Goal: Task Accomplishment & Management: Use online tool/utility

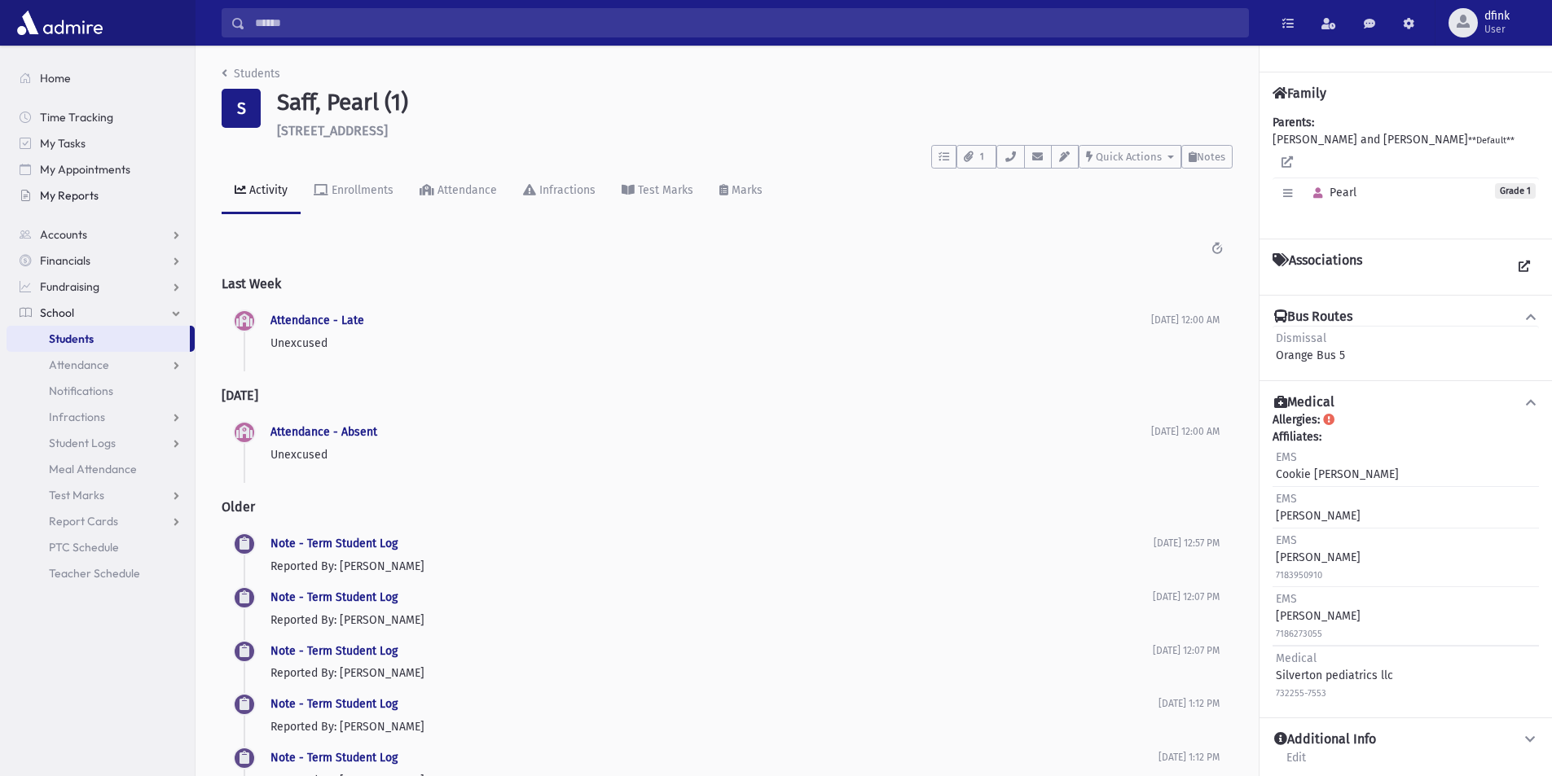
click at [72, 190] on span "My Reports" at bounding box center [69, 195] width 59 height 15
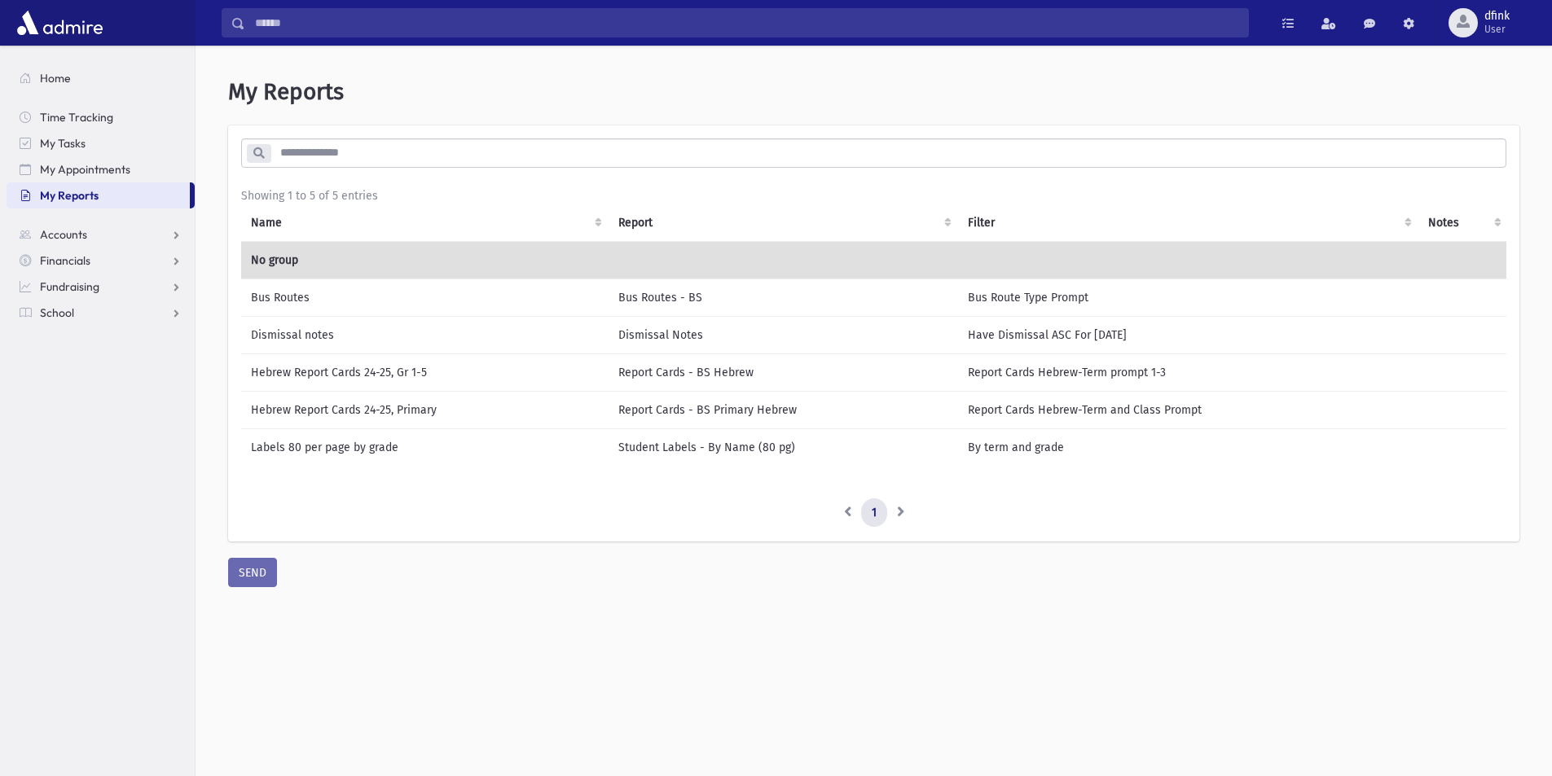
click at [301, 297] on td "Bus Routes" at bounding box center [424, 297] width 367 height 37
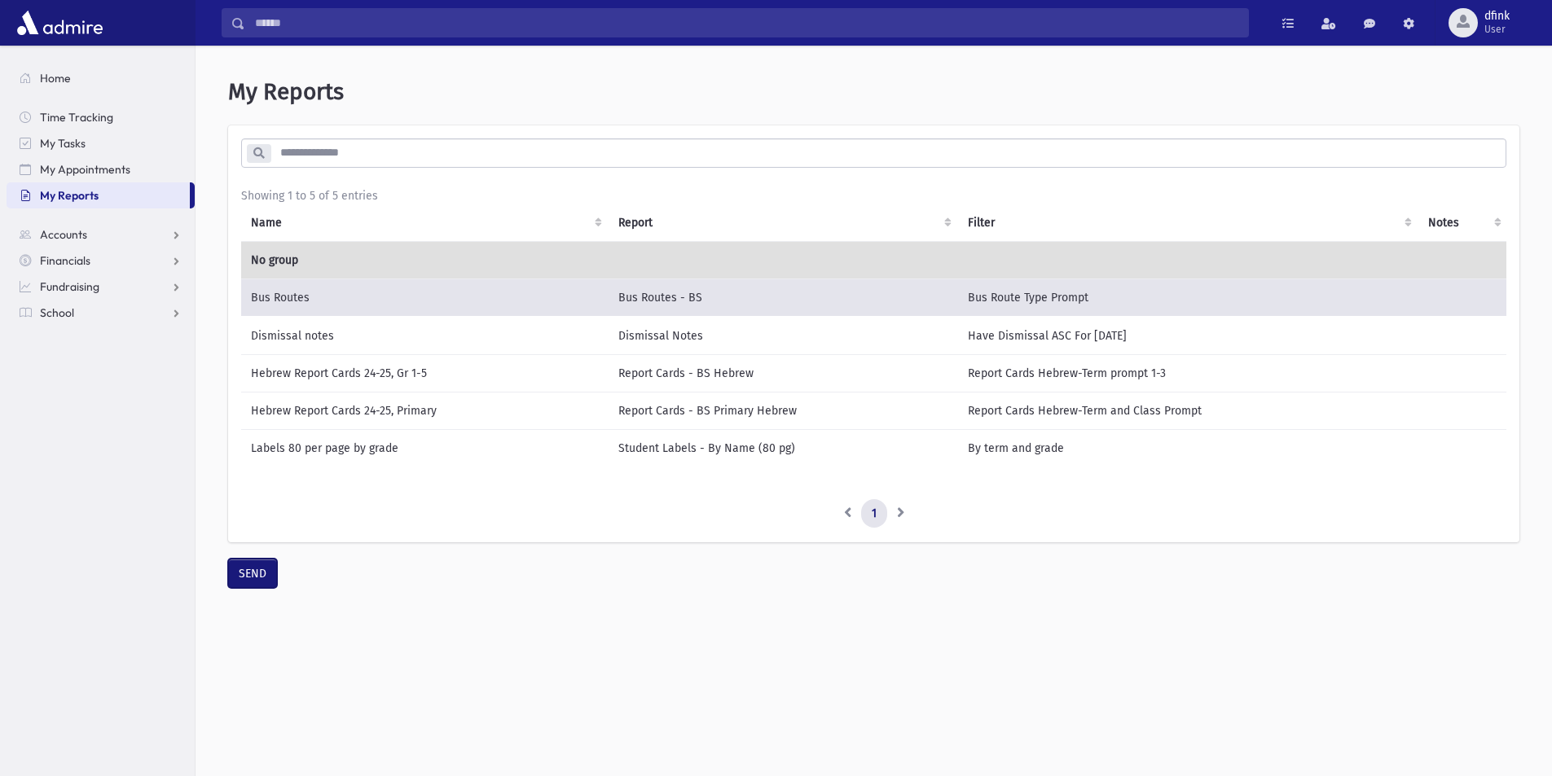
click at [252, 581] on button "SEND" at bounding box center [252, 573] width 49 height 29
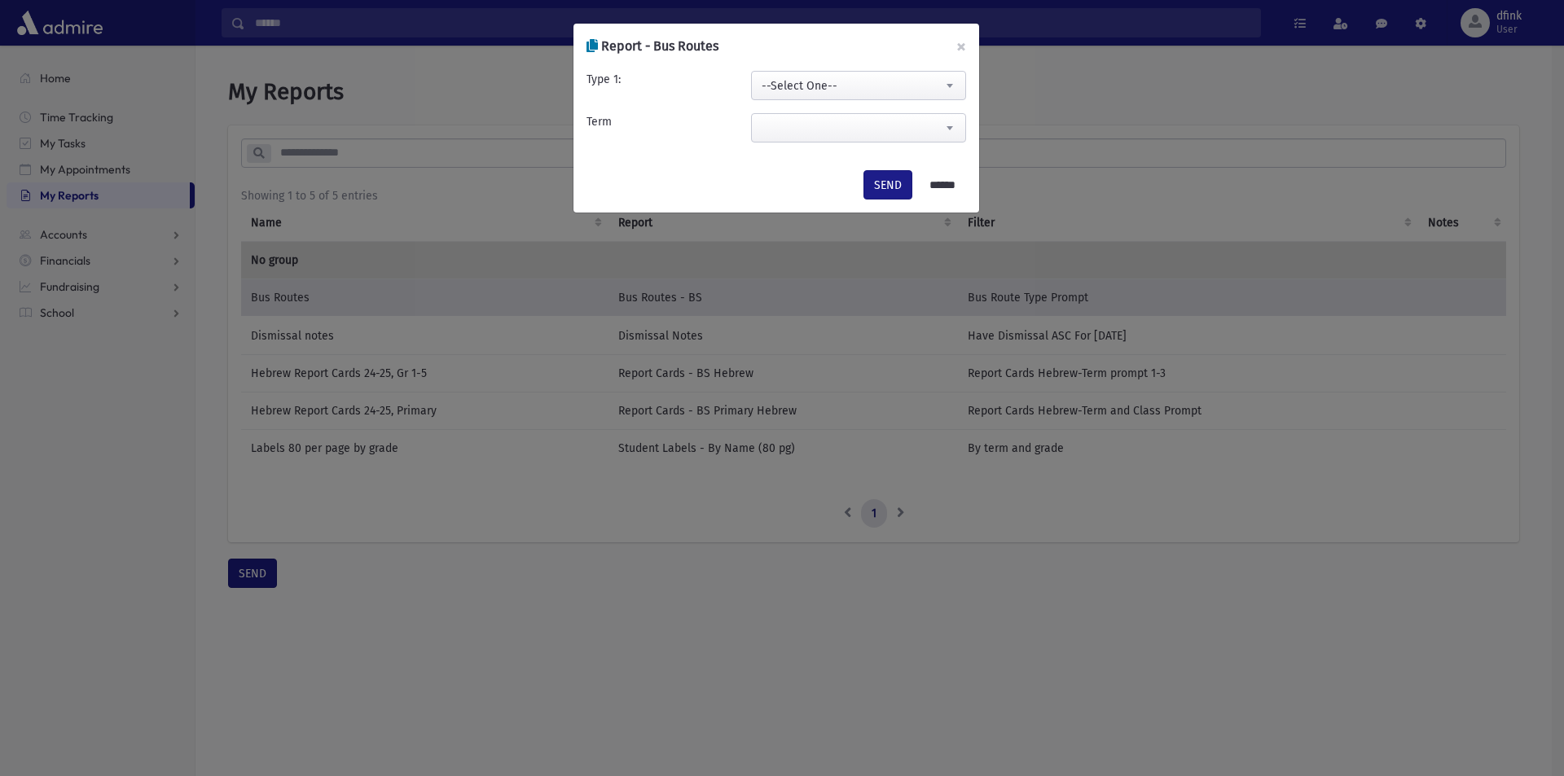
click at [796, 84] on span "--Select One--" at bounding box center [858, 86] width 213 height 29
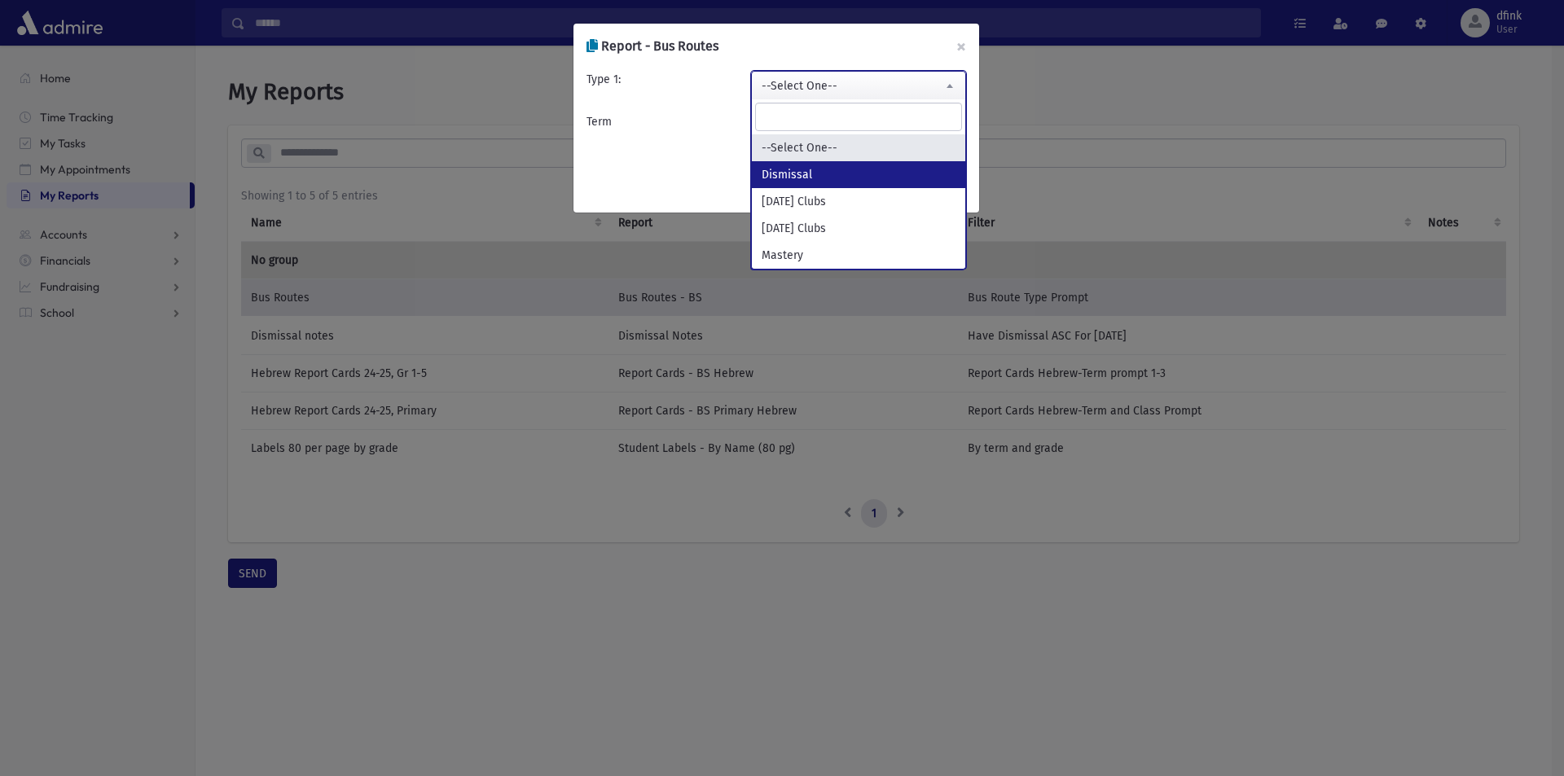
select select "*********"
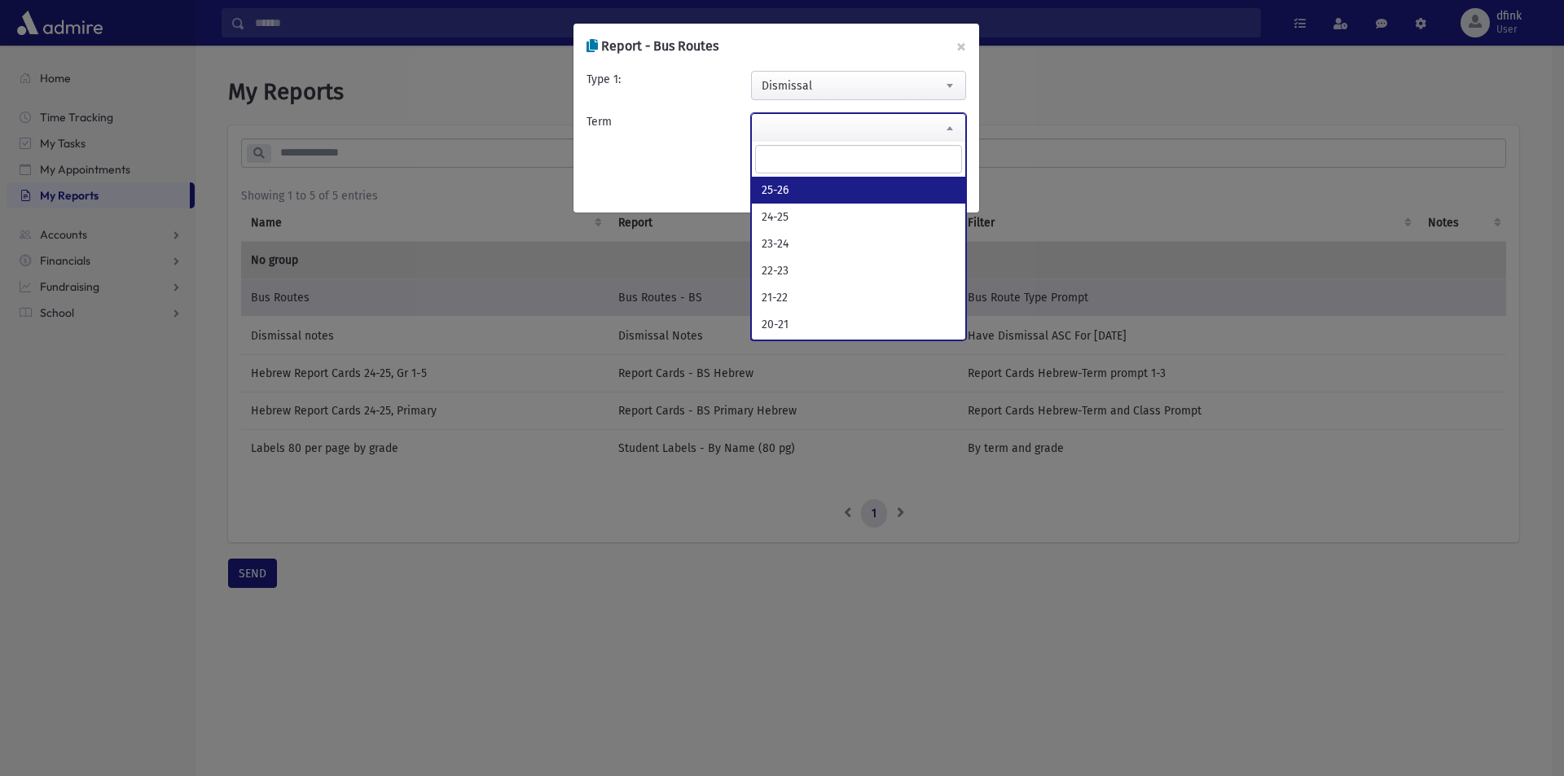
click at [833, 131] on span at bounding box center [858, 127] width 215 height 29
select select "*****"
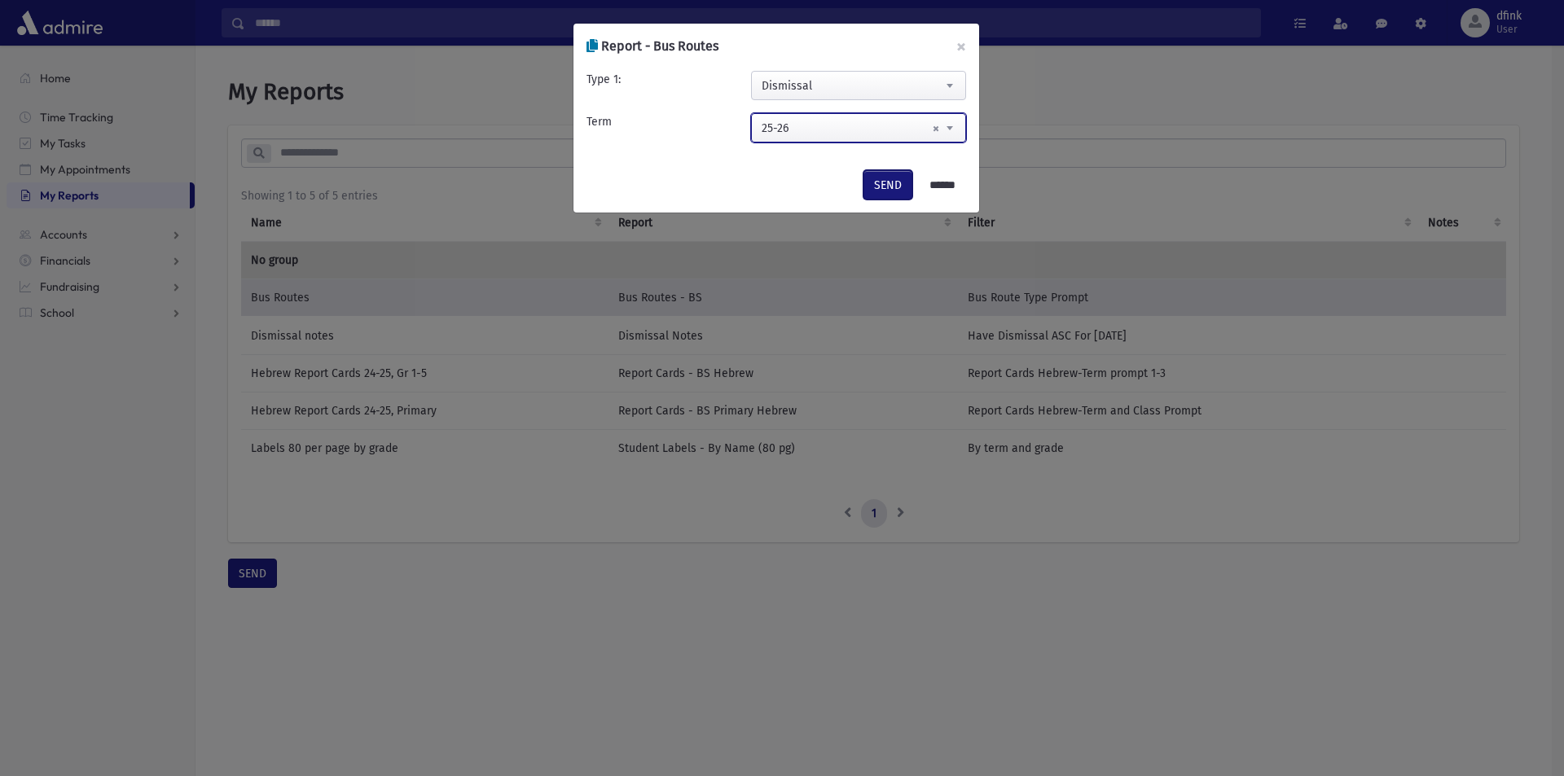
click at [887, 187] on button "SEND" at bounding box center [887, 184] width 49 height 29
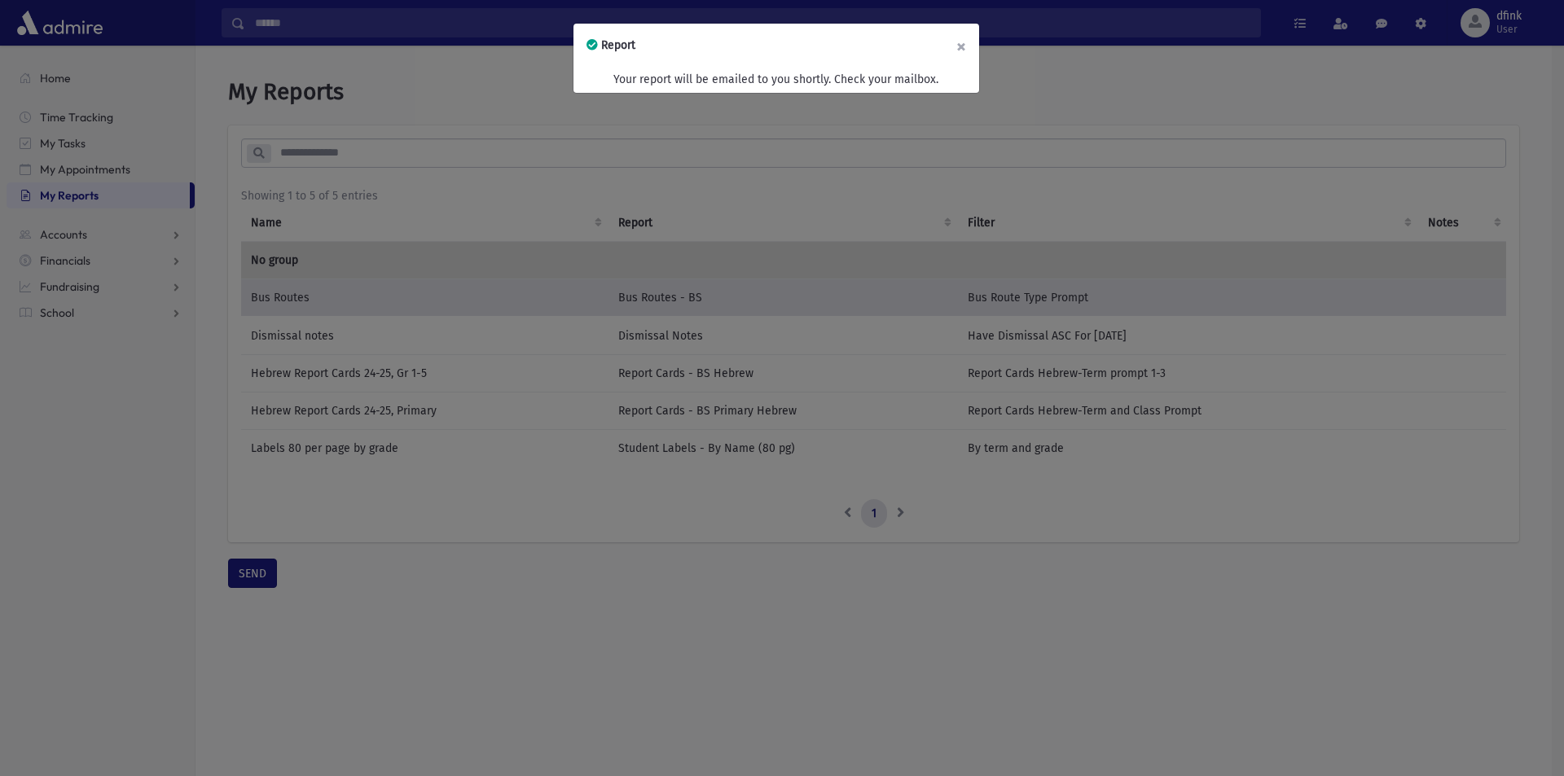
click at [954, 44] on button "×" at bounding box center [961, 47] width 36 height 46
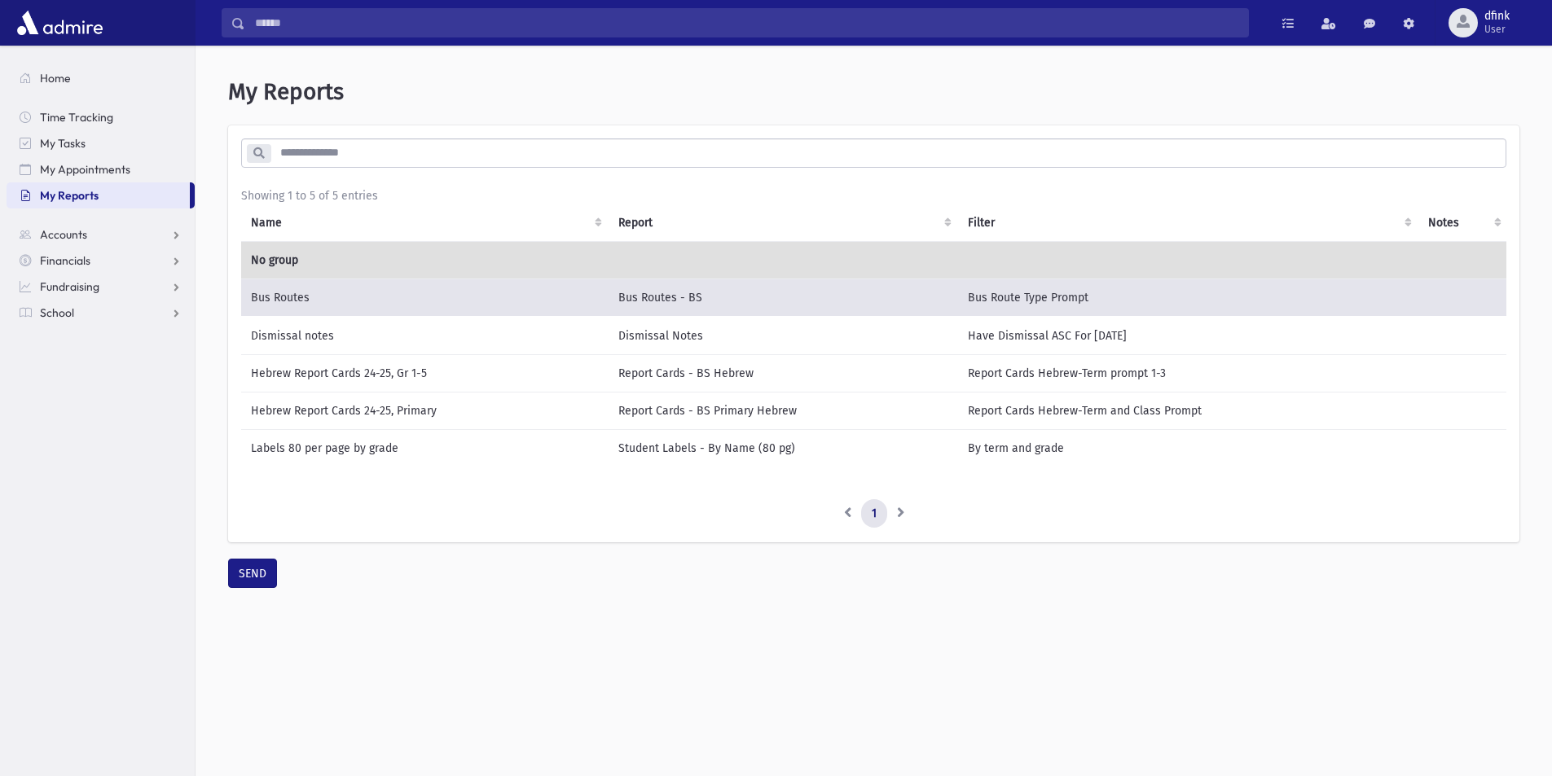
click at [275, 336] on td "Dismissal notes" at bounding box center [424, 336] width 367 height 38
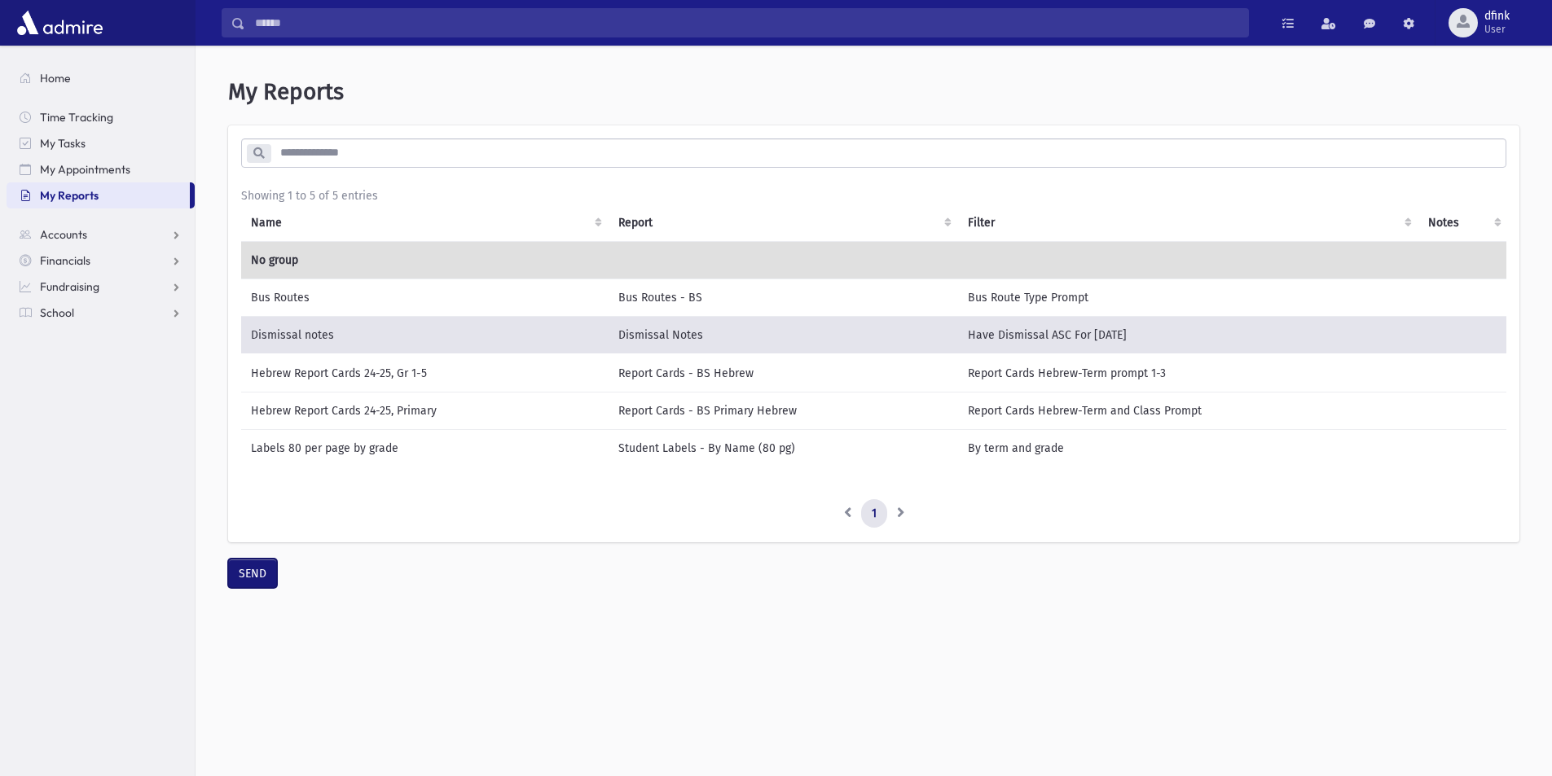
click at [255, 588] on button "SEND" at bounding box center [252, 573] width 49 height 29
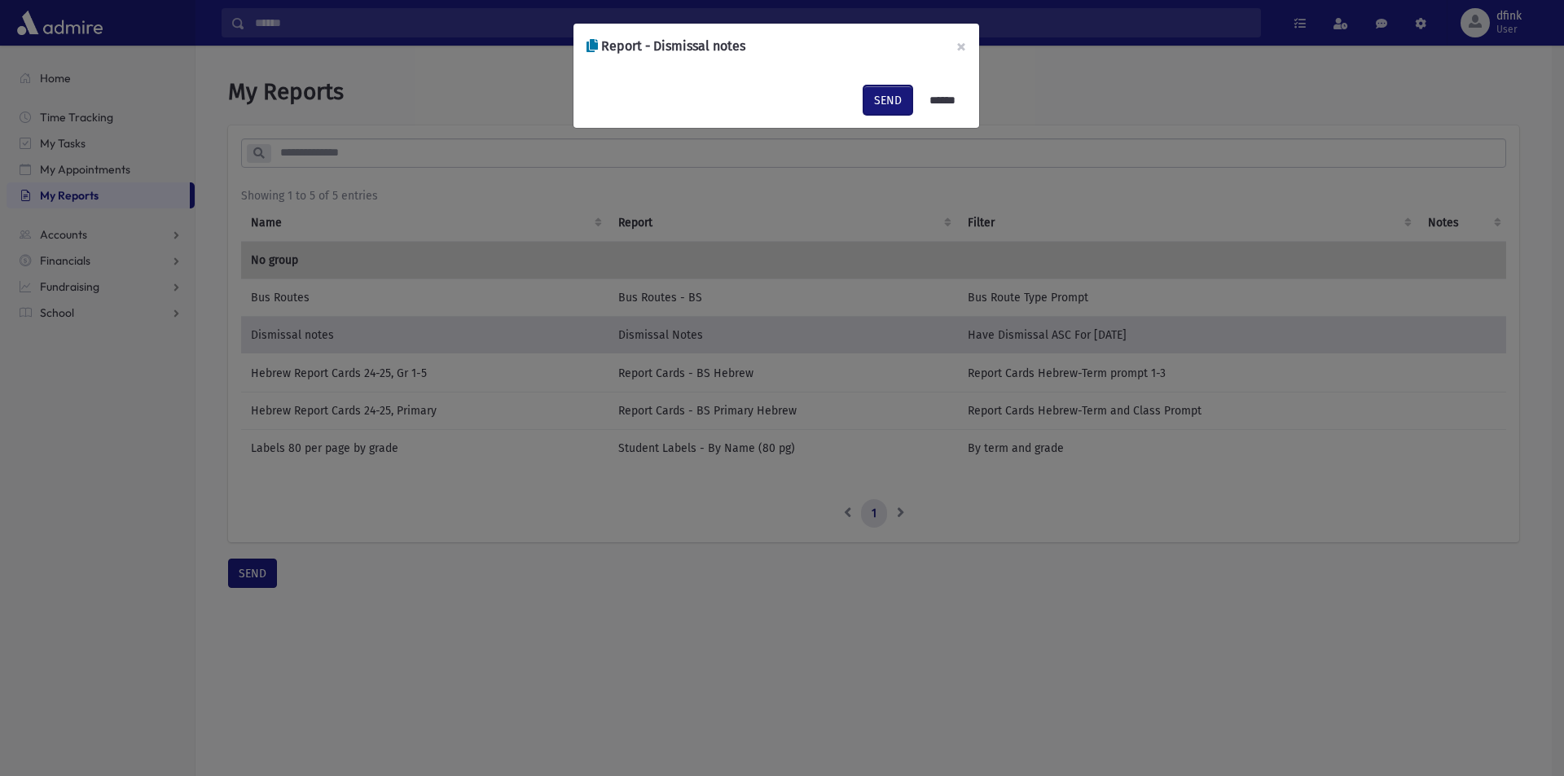
click at [876, 108] on button "SEND" at bounding box center [887, 100] width 49 height 29
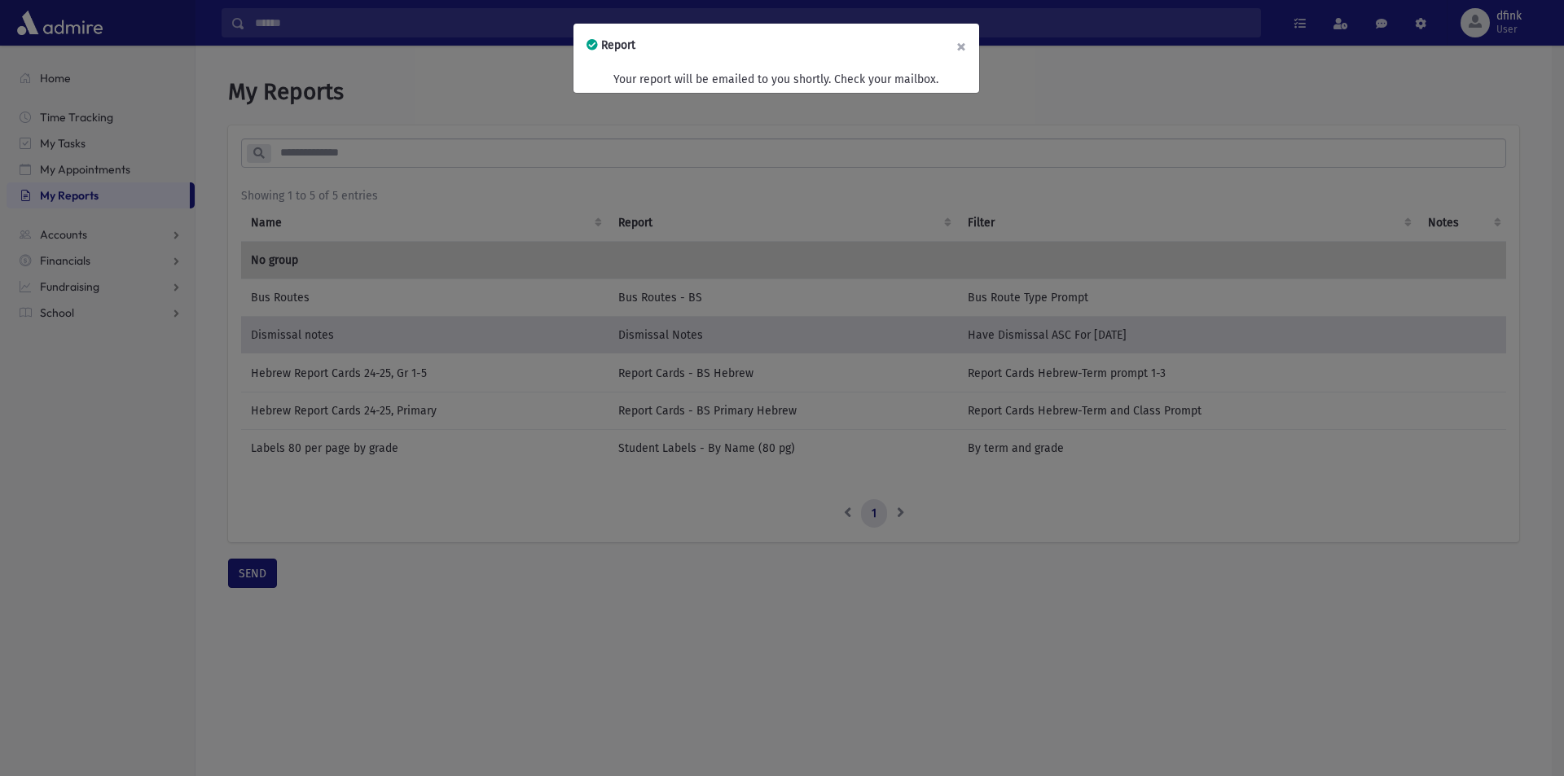
click at [960, 42] on button "×" at bounding box center [961, 47] width 36 height 46
